Goal: Register for event/course

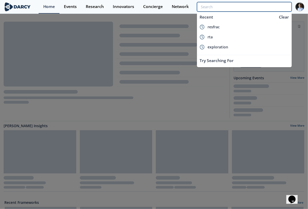
click at [269, 4] on input "search" at bounding box center [244, 7] width 95 height 10
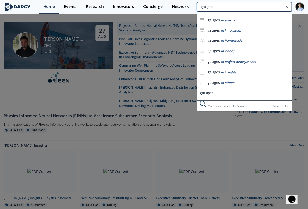
type input "gauges"
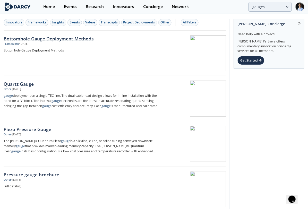
click at [28, 44] on div "• May 24, 2023" at bounding box center [24, 44] width 10 height 4
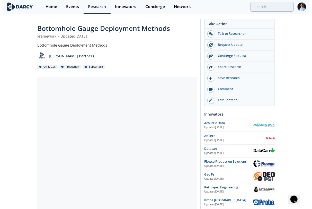
scroll to position [143, 0]
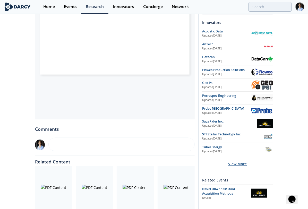
click at [243, 167] on div "View More" at bounding box center [237, 164] width 71 height 16
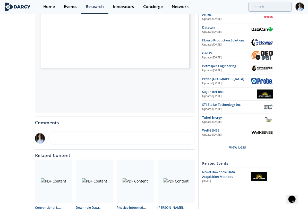
scroll to position [180, 0]
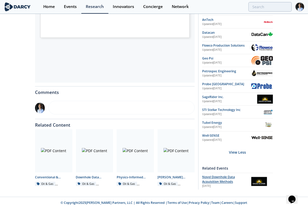
click at [210, 186] on div "May 17th 2023" at bounding box center [225, 186] width 46 height 4
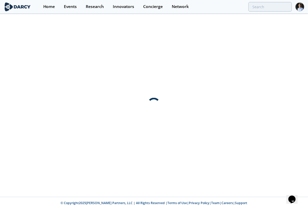
scroll to position [0, 0]
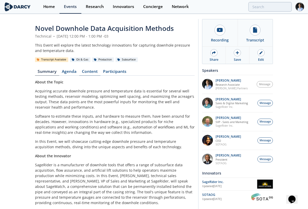
click at [91, 71] on link "Content" at bounding box center [89, 72] width 21 height 6
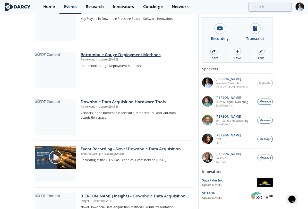
scroll to position [86, 0]
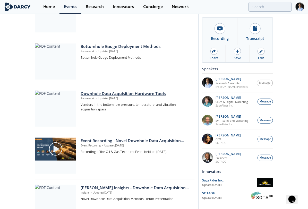
click at [106, 93] on div "Downhole Data Acquisition Hardware Tools" at bounding box center [136, 94] width 110 height 6
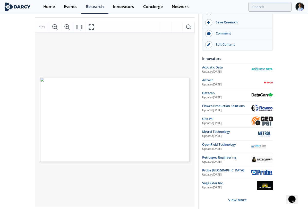
scroll to position [57, 0]
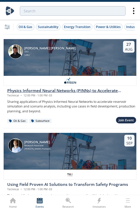
click at [59, 70] on div "[PERSON_NAME] [PERSON_NAME] CEO [URL] [DATE]" at bounding box center [70, 57] width 132 height 37
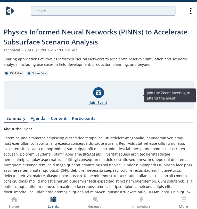
click at [92, 96] on div "Join Event" at bounding box center [98, 95] width 189 height 27
